Goal: Information Seeking & Learning: Check status

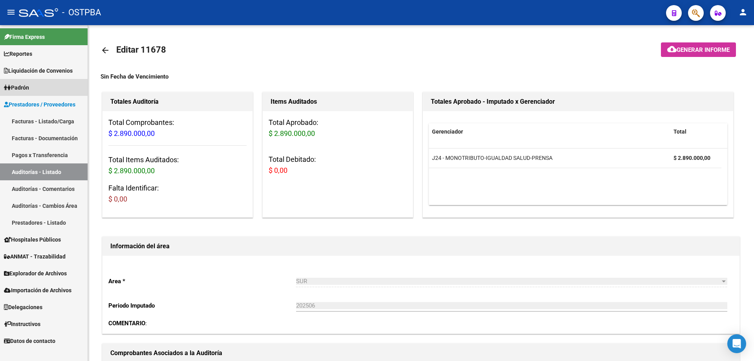
click at [28, 87] on span "Padrón" at bounding box center [16, 87] width 25 height 9
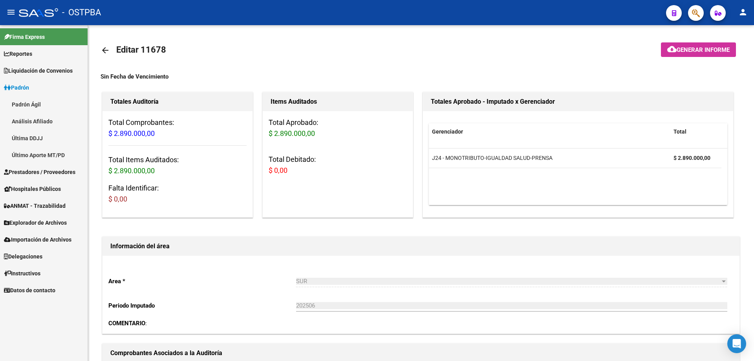
click at [36, 120] on link "Análisis Afiliado" at bounding box center [44, 121] width 88 height 17
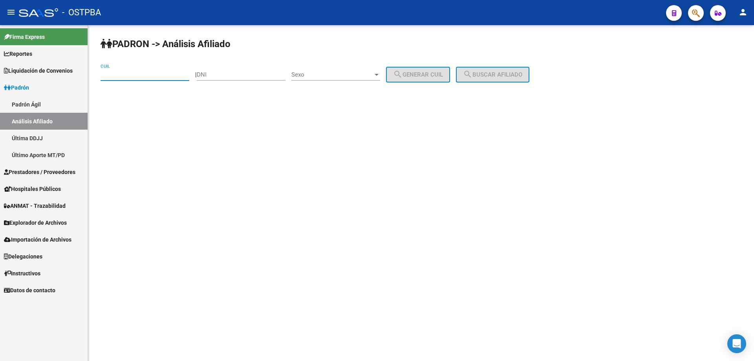
click at [117, 77] on input "CUIL" at bounding box center [145, 74] width 89 height 7
paste input "20-34470729-5"
click at [509, 74] on span "search Buscar afiliado" at bounding box center [492, 74] width 59 height 7
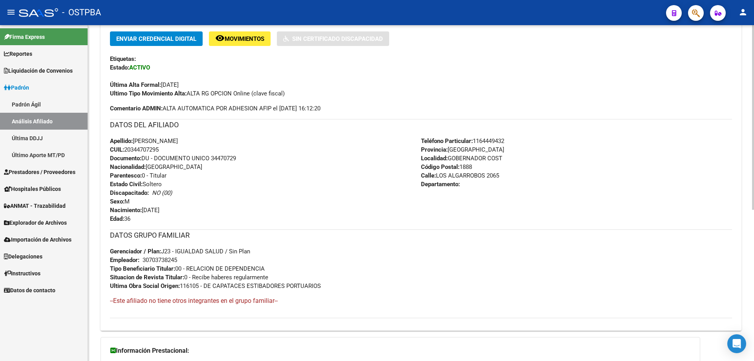
scroll to position [274, 0]
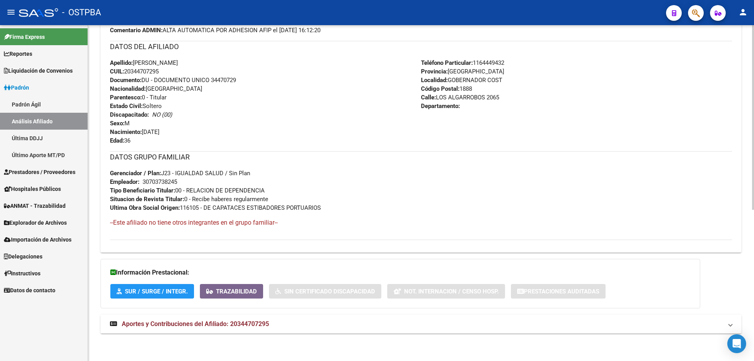
click at [169, 323] on span "Aportes y Contribuciones del Afiliado: 20344707295" at bounding box center [195, 323] width 147 height 7
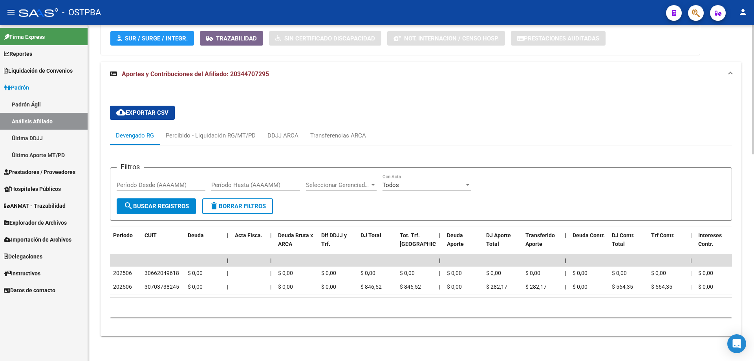
scroll to position [537, 0]
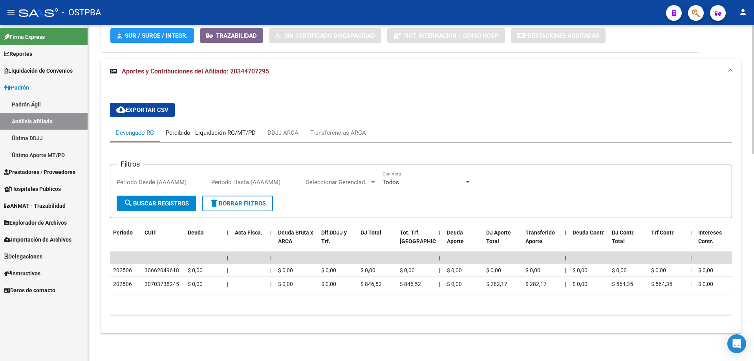
click at [211, 128] on div "Percibido - Liquidación RG/MT/PD" at bounding box center [211, 132] width 90 height 9
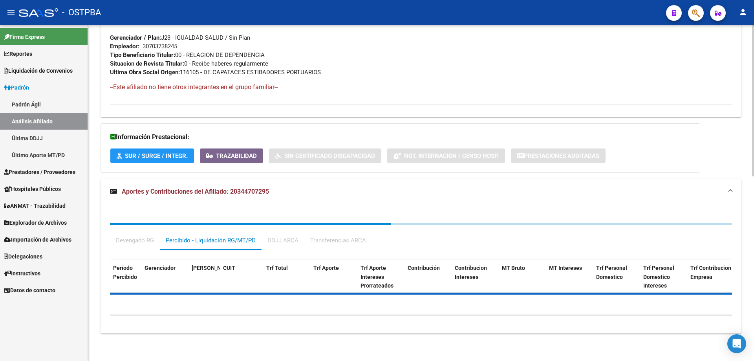
scroll to position [468, 0]
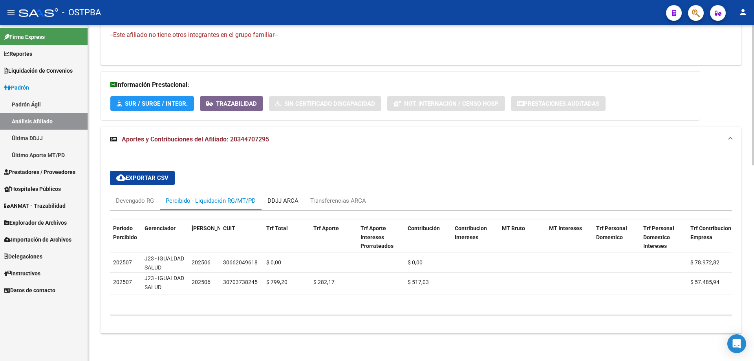
click at [291, 196] on div "DDJJ ARCA" at bounding box center [282, 200] width 31 height 9
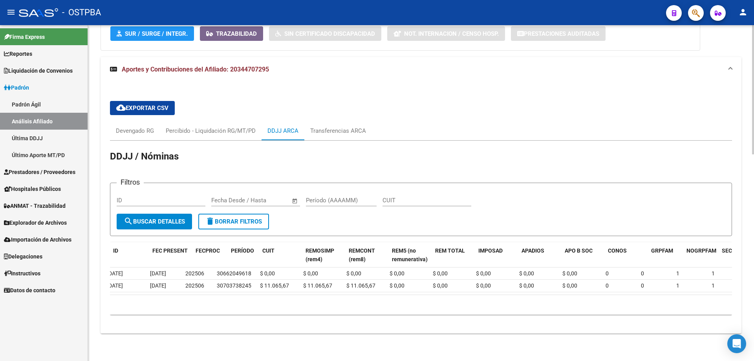
scroll to position [0, 0]
click at [349, 126] on div "Transferencias ARCA" at bounding box center [338, 130] width 56 height 9
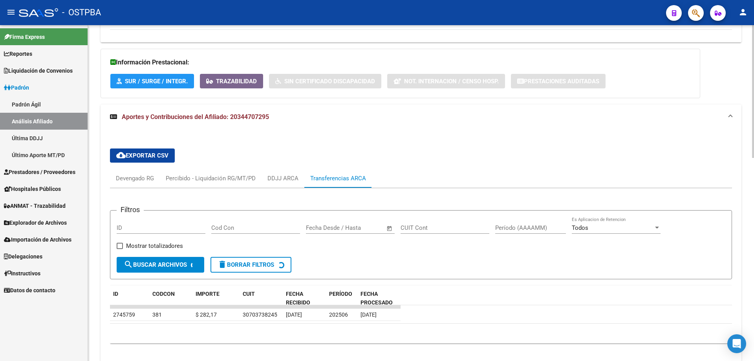
scroll to position [513, 0]
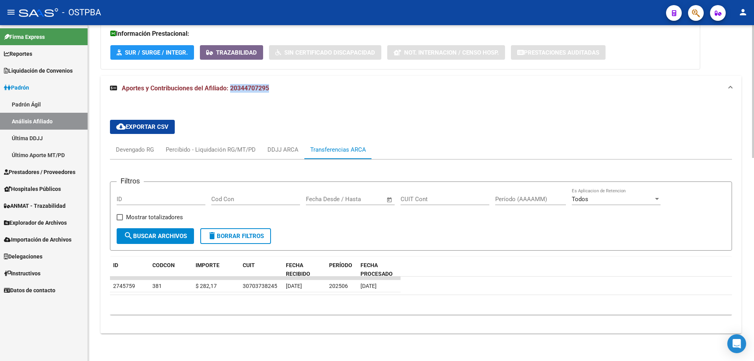
drag, startPoint x: 230, startPoint y: 87, endPoint x: 274, endPoint y: 90, distance: 44.1
click at [274, 90] on mat-panel-title "Aportes y Contribuciones del Afiliado: 20344707295" at bounding box center [416, 88] width 613 height 9
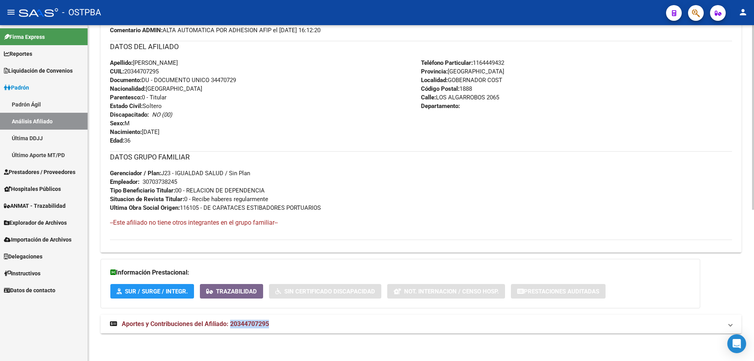
scroll to position [274, 0]
copy span "20344707295"
click at [199, 325] on span "Aportes y Contribuciones del Afiliado: 20344707295" at bounding box center [195, 323] width 147 height 7
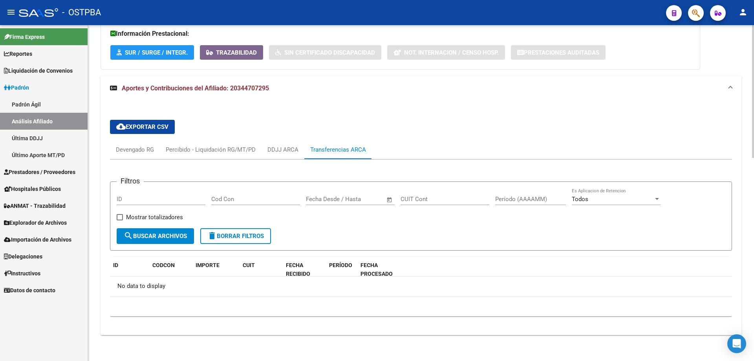
scroll to position [515, 0]
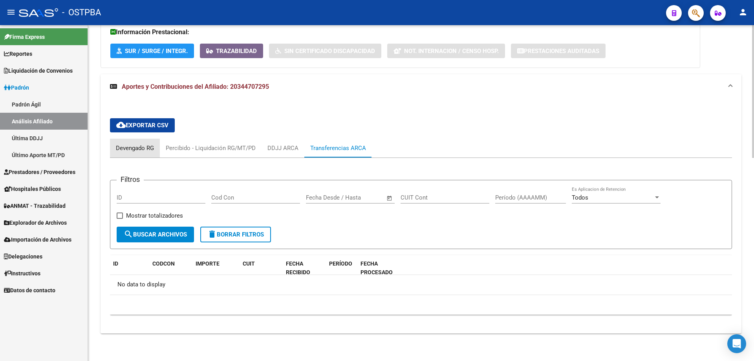
click at [146, 147] on div "Devengado RG" at bounding box center [135, 148] width 38 height 9
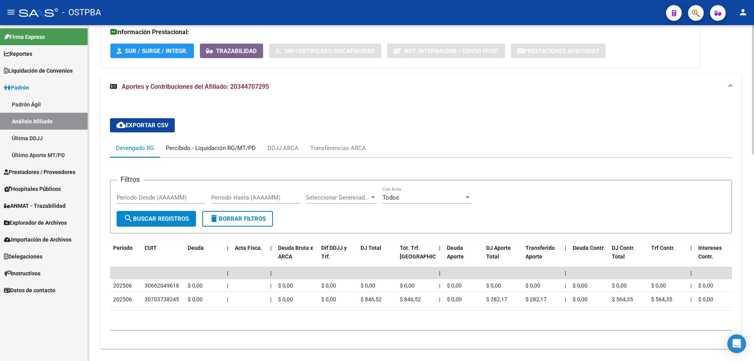
click at [217, 145] on div "Percibido - Liquidación RG/MT/PD" at bounding box center [211, 148] width 90 height 9
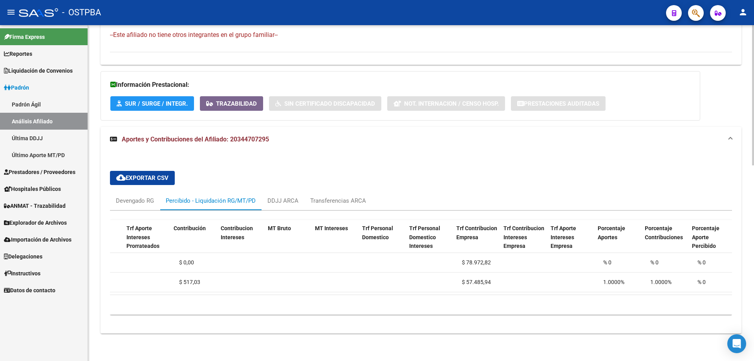
scroll to position [0, 238]
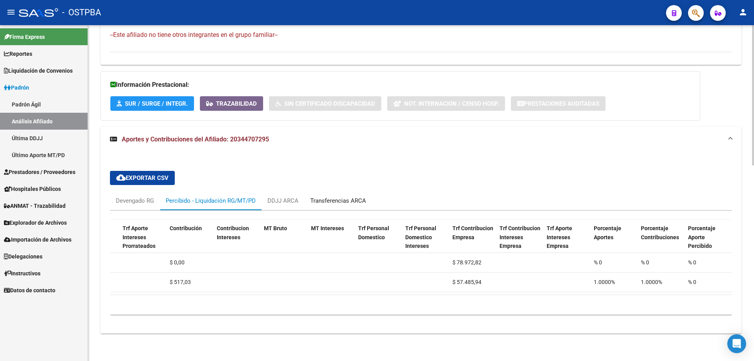
click at [341, 196] on div "Transferencias ARCA" at bounding box center [338, 200] width 56 height 9
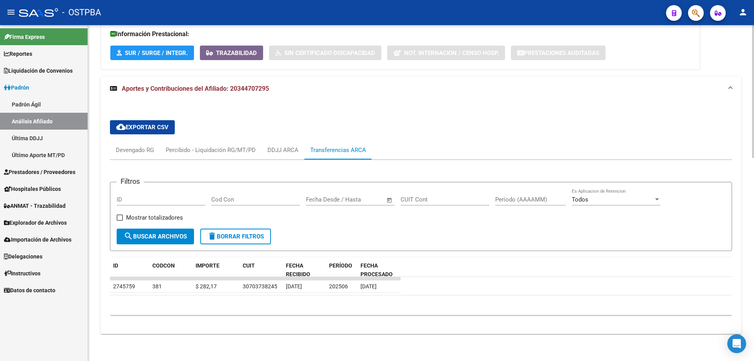
scroll to position [513, 0]
click at [280, 149] on div "DDJJ ARCA" at bounding box center [282, 149] width 31 height 9
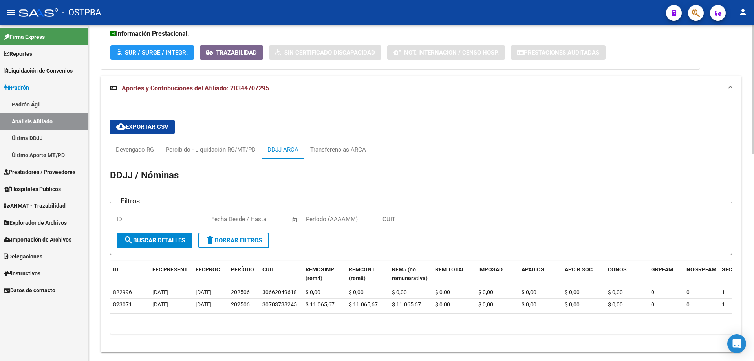
drag, startPoint x: 342, startPoint y: 313, endPoint x: 459, endPoint y: 327, distance: 117.8
click at [459, 327] on div "ID FEC PRESENT FECPROC PERÍODO CUIT REMOSIMP (rem4) REMCONT (rem8) REM5 (no rem…" at bounding box center [421, 297] width 622 height 73
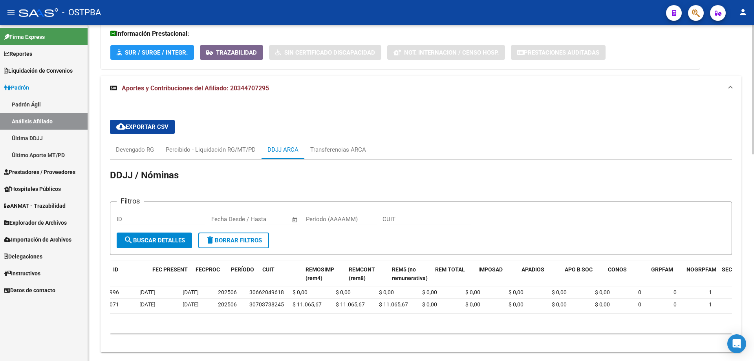
scroll to position [0, 0]
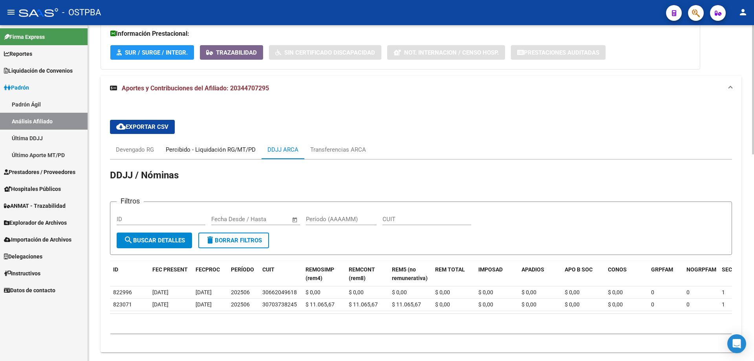
drag, startPoint x: 214, startPoint y: 143, endPoint x: 220, endPoint y: 148, distance: 7.3
click at [214, 145] on div "Percibido - Liquidación RG/MT/PD" at bounding box center [211, 149] width 102 height 19
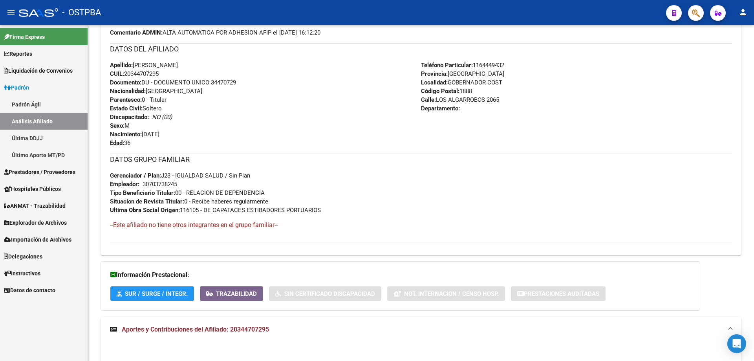
scroll to position [272, 0]
click at [31, 118] on link "Análisis Afiliado" at bounding box center [44, 121] width 88 height 17
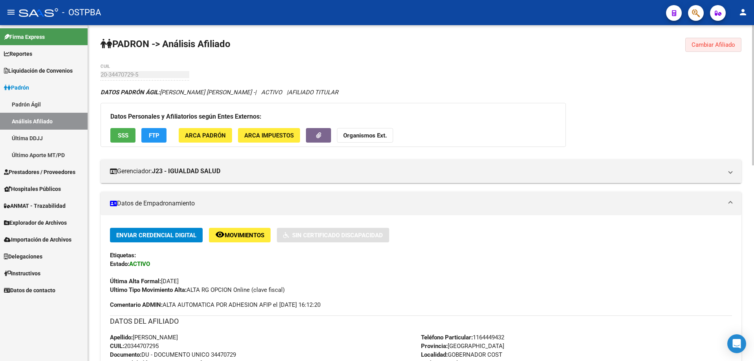
click at [705, 42] on span "Cambiar Afiliado" at bounding box center [714, 44] width 44 height 7
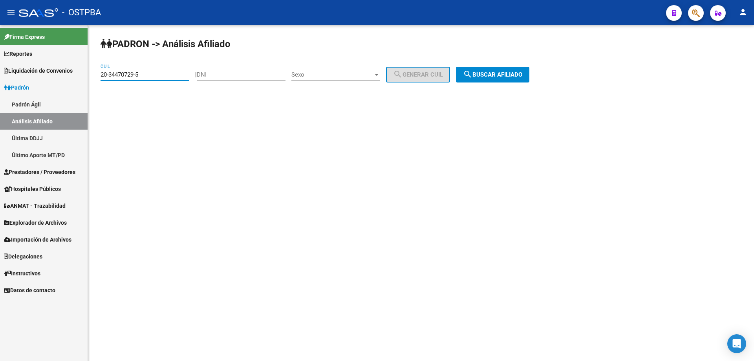
drag, startPoint x: 156, startPoint y: 75, endPoint x: 91, endPoint y: 75, distance: 64.0
click at [91, 75] on div "[PERSON_NAME] -> Análisis Afiliado 20-34470729-5 CUIL | DNI Sexo Sexo search Ge…" at bounding box center [421, 66] width 666 height 82
paste input "44965629-7"
type input "20-44965629-7"
click at [516, 77] on span "search Buscar afiliado" at bounding box center [492, 74] width 59 height 7
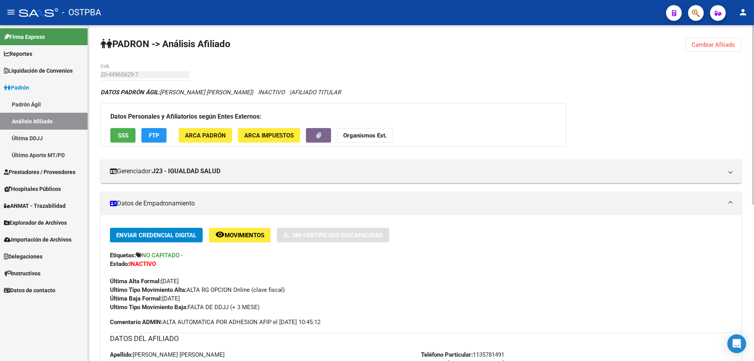
scroll to position [292, 0]
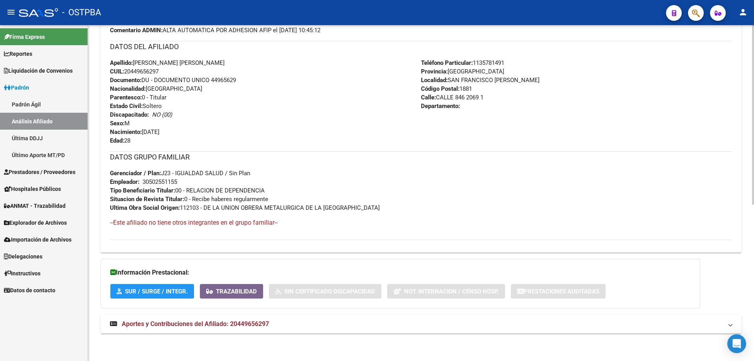
click at [260, 326] on span "Aportes y Contribuciones del Afiliado: 20449656297" at bounding box center [195, 323] width 147 height 7
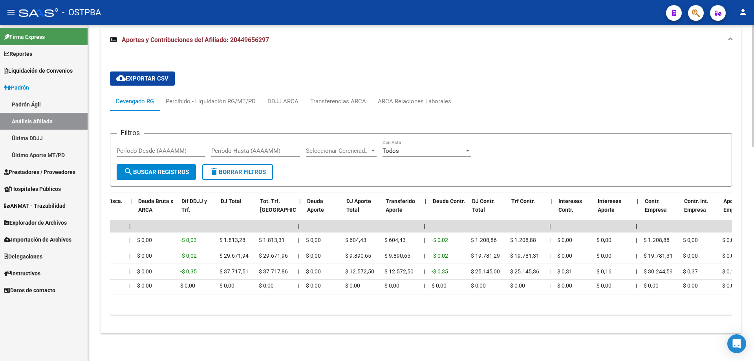
scroll to position [0, 0]
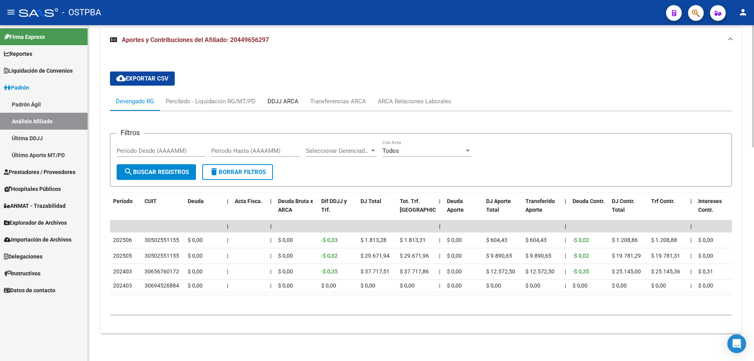
click at [276, 97] on div "DDJJ ARCA" at bounding box center [282, 101] width 31 height 9
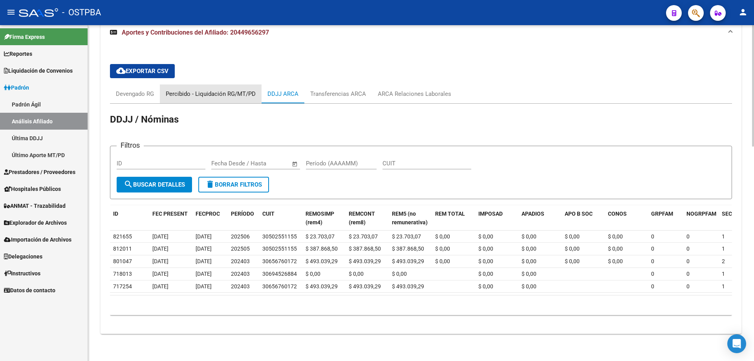
click at [233, 92] on div "Percibido - Liquidación RG/MT/PD" at bounding box center [211, 94] width 90 height 9
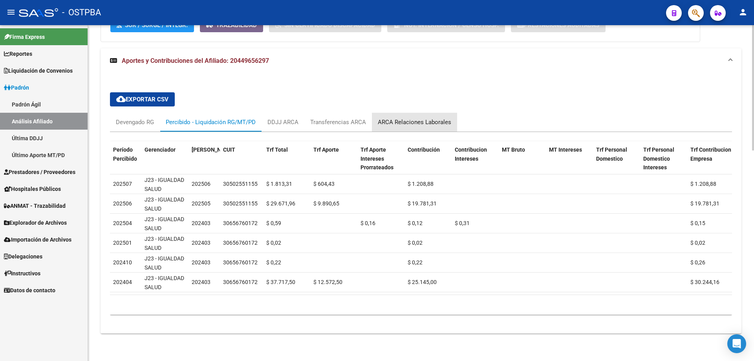
click at [437, 118] on div "ARCA Relaciones Laborales" at bounding box center [414, 122] width 73 height 9
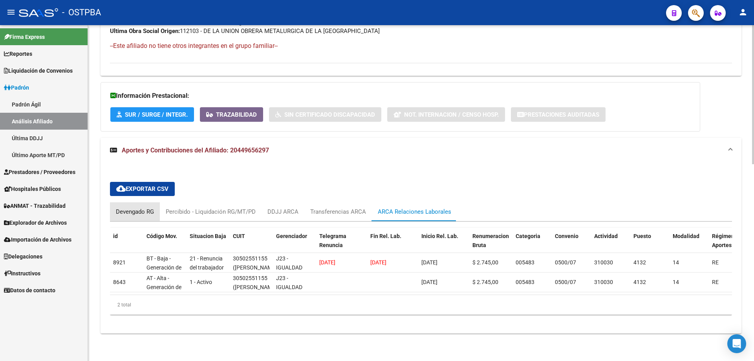
drag, startPoint x: 131, startPoint y: 193, endPoint x: 146, endPoint y: 154, distance: 42.1
